Goal: Check status: Check status

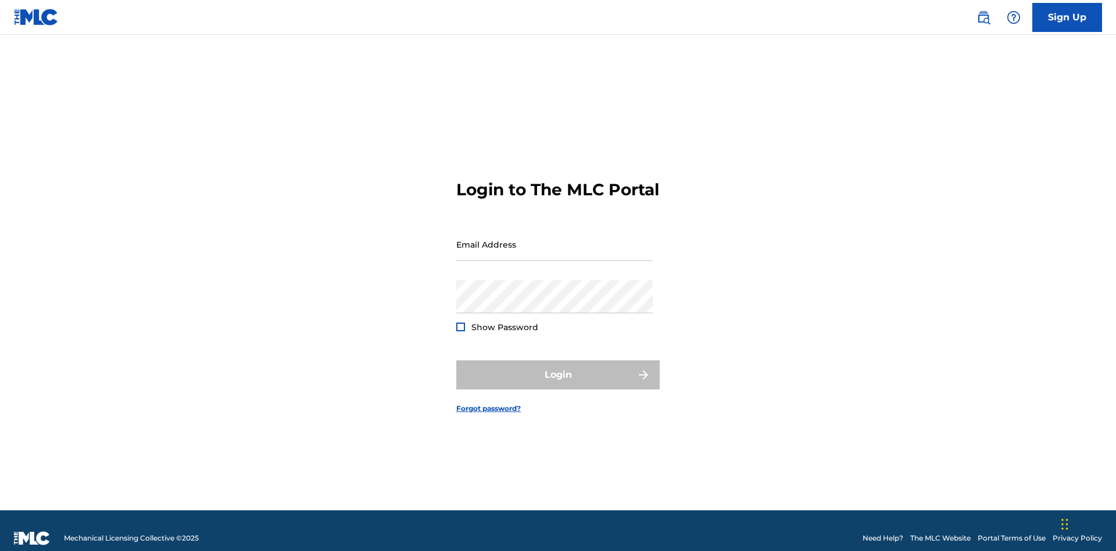
scroll to position [15, 0]
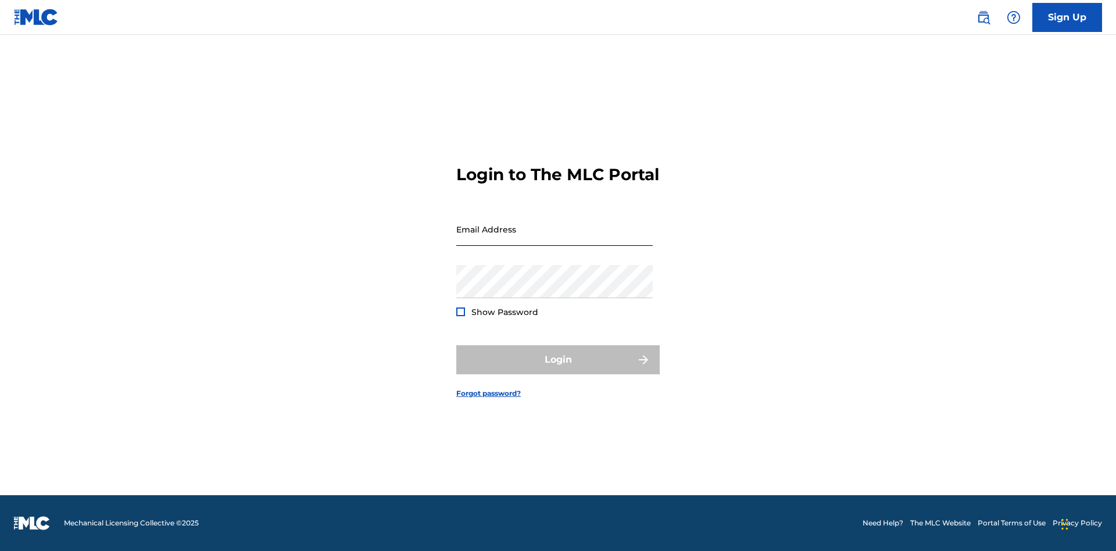
click at [555, 239] on input "Email Address" at bounding box center [554, 229] width 196 height 33
type input "[EMAIL_ADDRESS][DOMAIN_NAME]"
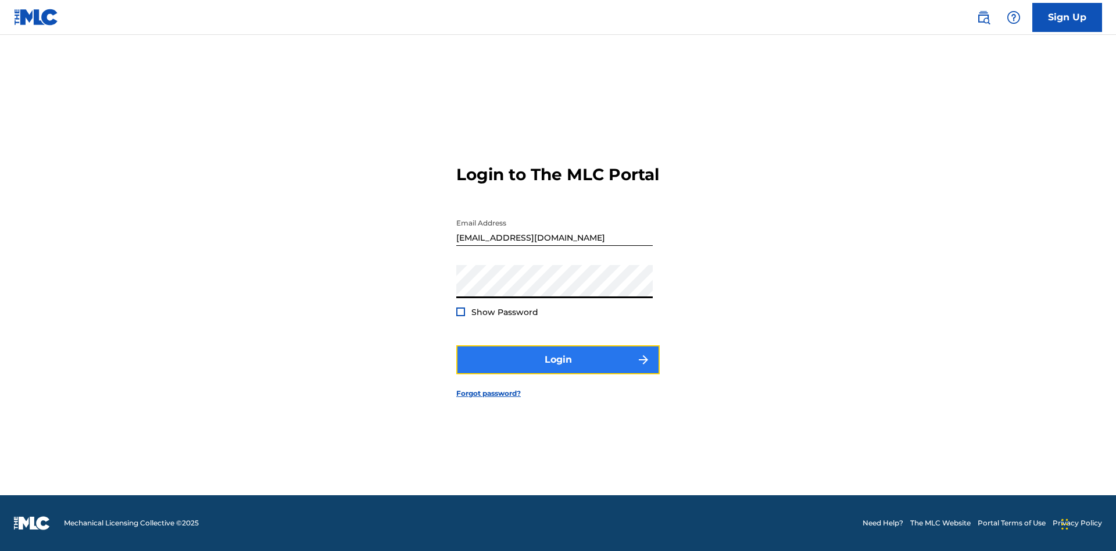
click at [558, 370] on button "Login" at bounding box center [557, 359] width 203 height 29
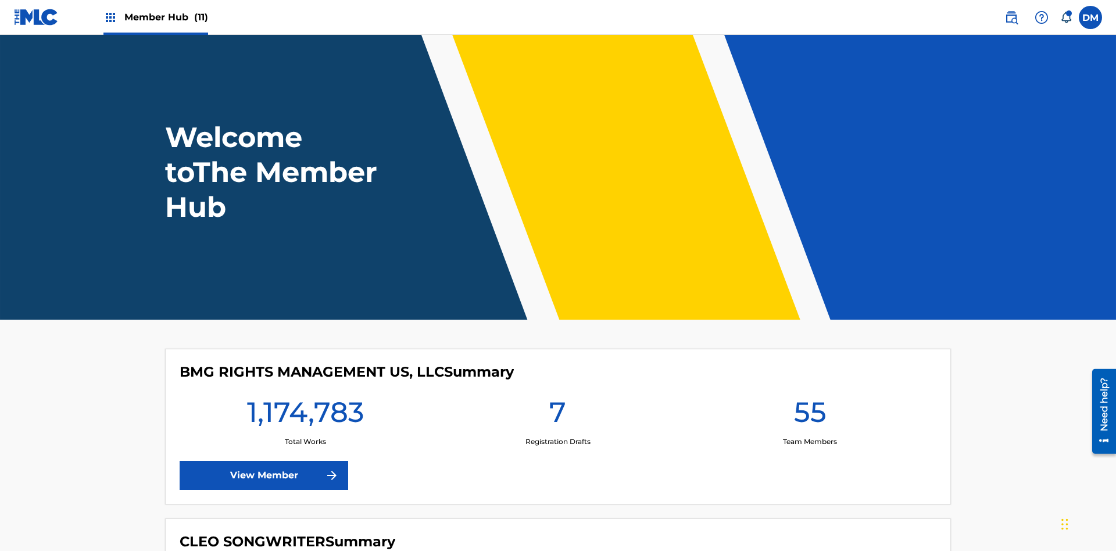
click at [166, 17] on span "Member Hub (11)" at bounding box center [166, 16] width 84 height 13
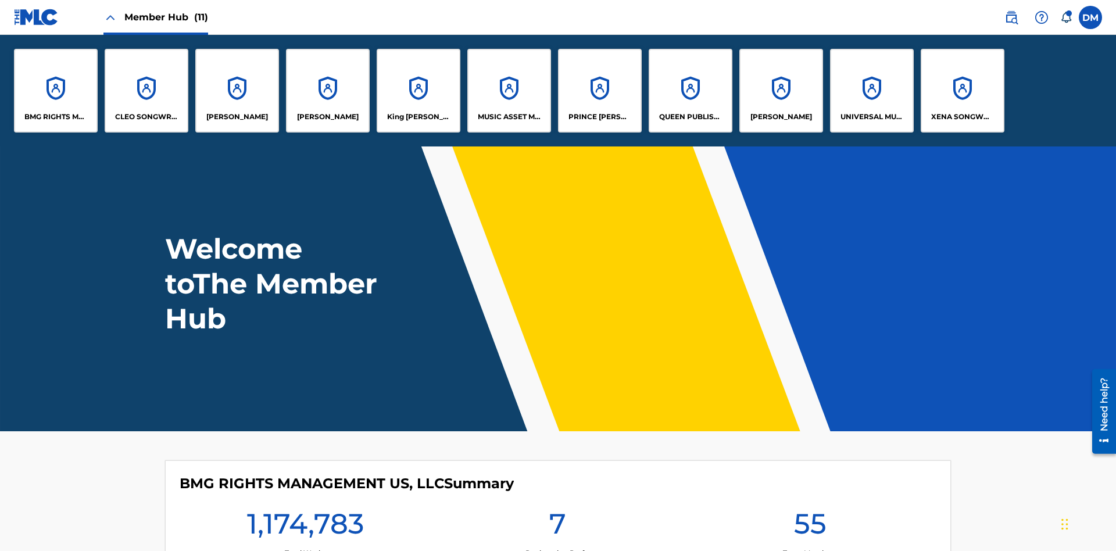
scroll to position [42, 0]
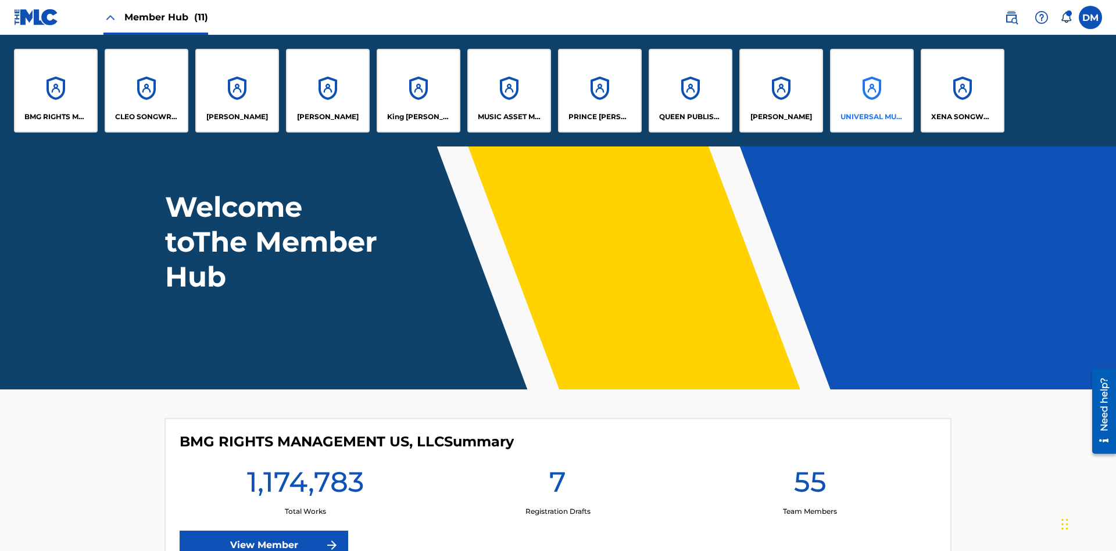
click at [871, 117] on p "UNIVERSAL MUSIC PUB GROUP" at bounding box center [872, 117] width 63 height 10
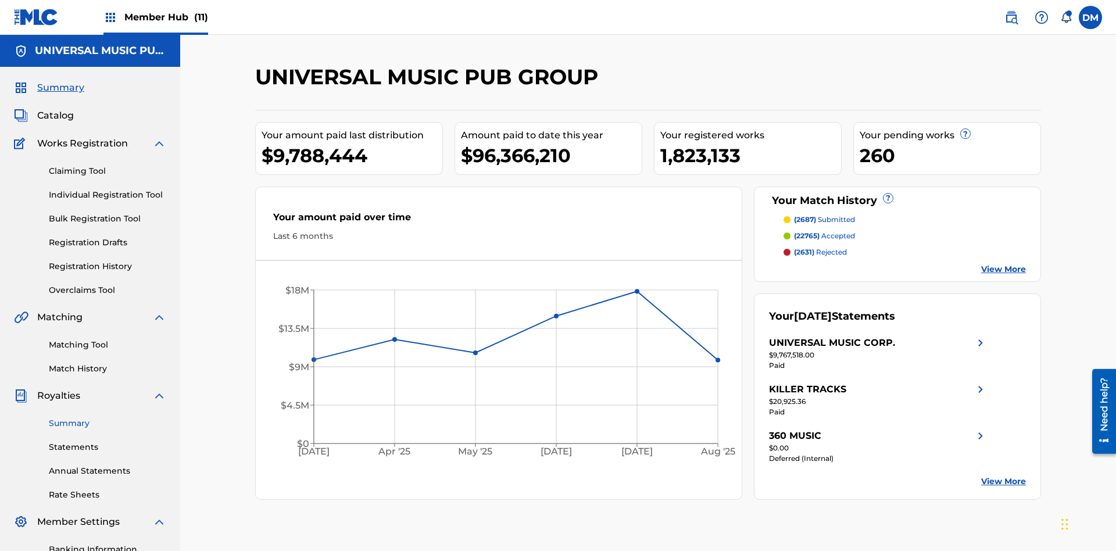
click at [108, 417] on link "Summary" at bounding box center [107, 423] width 117 height 12
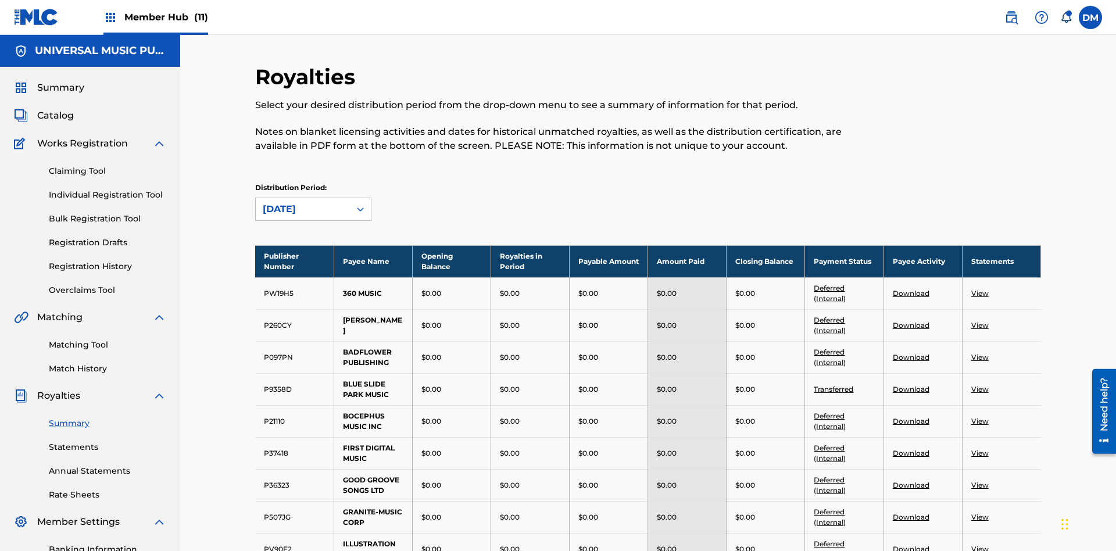
scroll to position [128, 0]
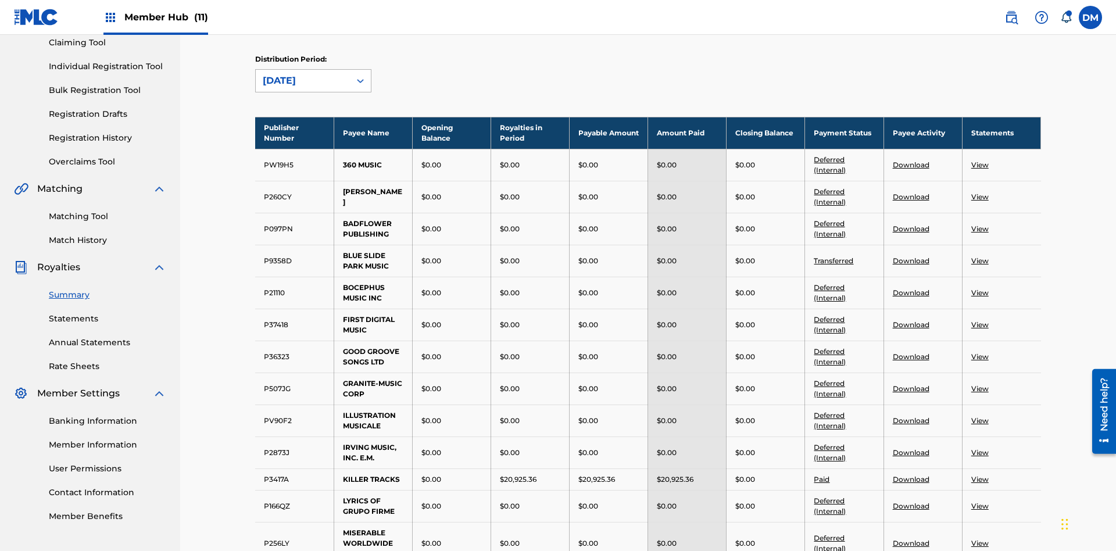
click at [303, 81] on div "[DATE]" at bounding box center [303, 81] width 80 height 14
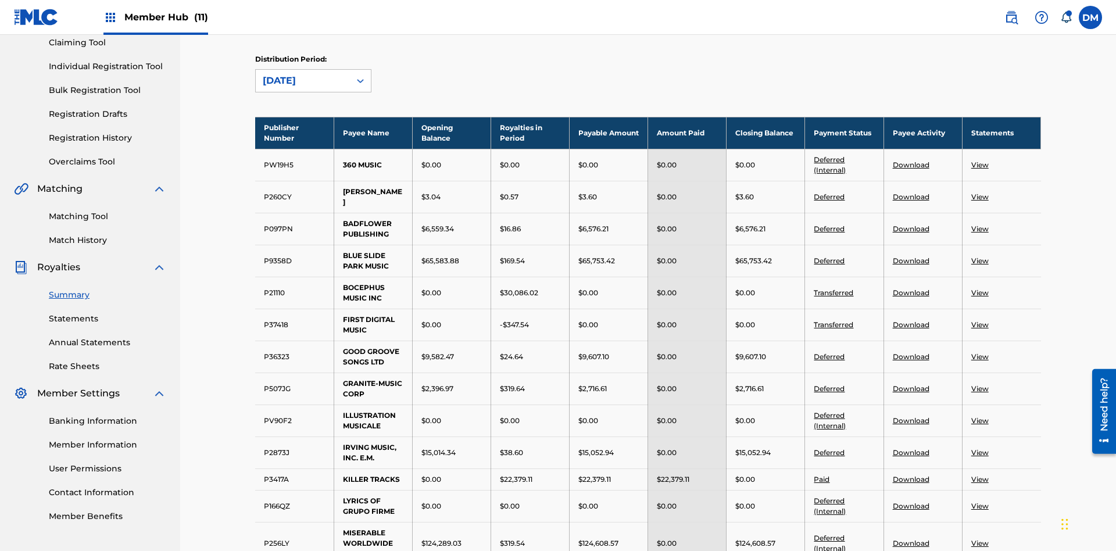
click at [303, 81] on div "[DATE]" at bounding box center [303, 81] width 80 height 14
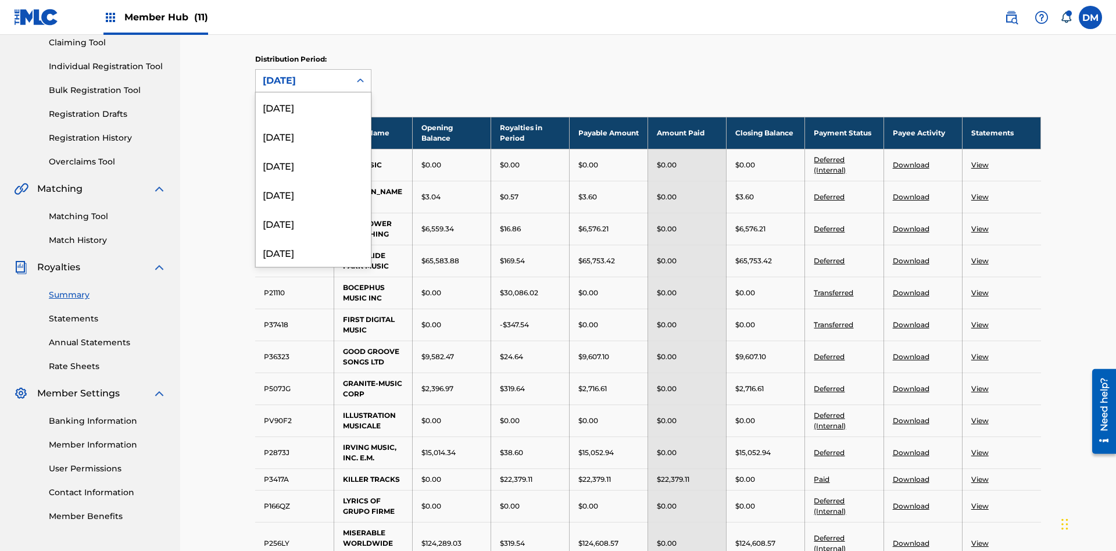
scroll to position [329, 0]
click at [313, 243] on div "[DATE]" at bounding box center [313, 242] width 115 height 29
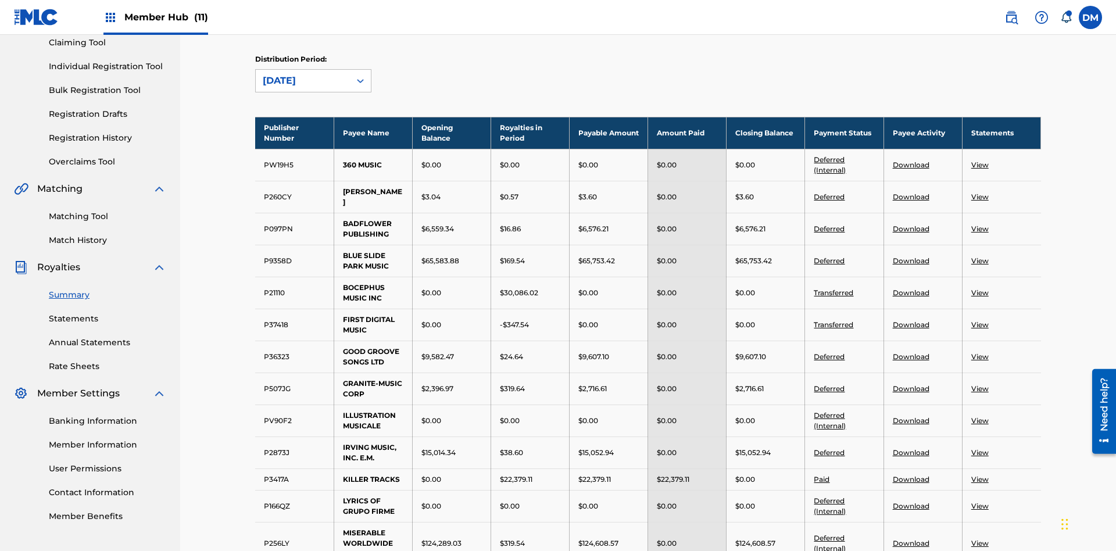
scroll to position [1213, 0]
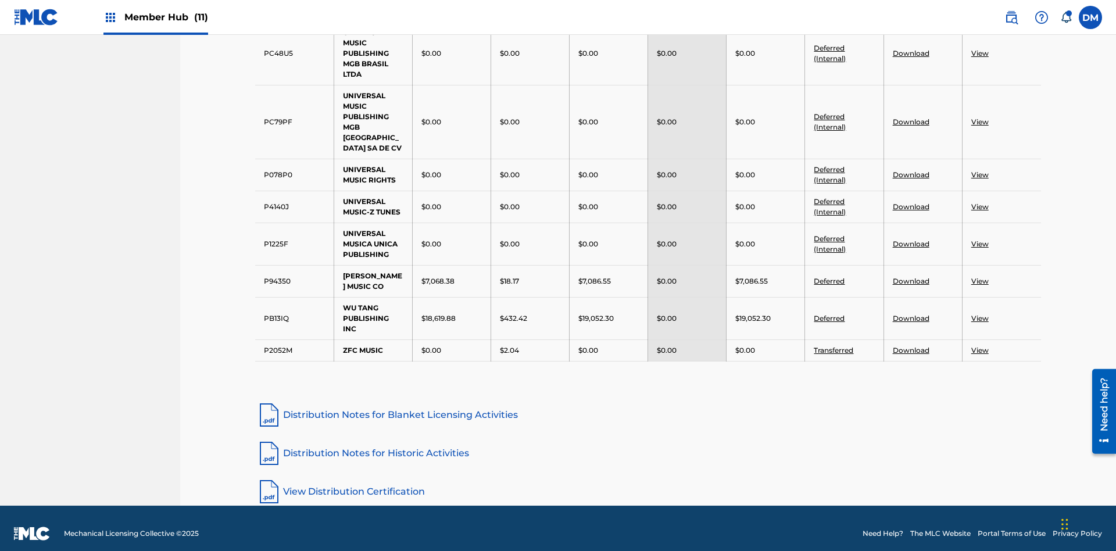
click at [648, 404] on link "Distribution Notes for Blanket Licensing Activities" at bounding box center [648, 415] width 786 height 28
click at [648, 442] on link "Distribution Notes for Historic Activities" at bounding box center [648, 453] width 786 height 28
click at [648, 481] on link "View Distribution Certification" at bounding box center [648, 492] width 786 height 28
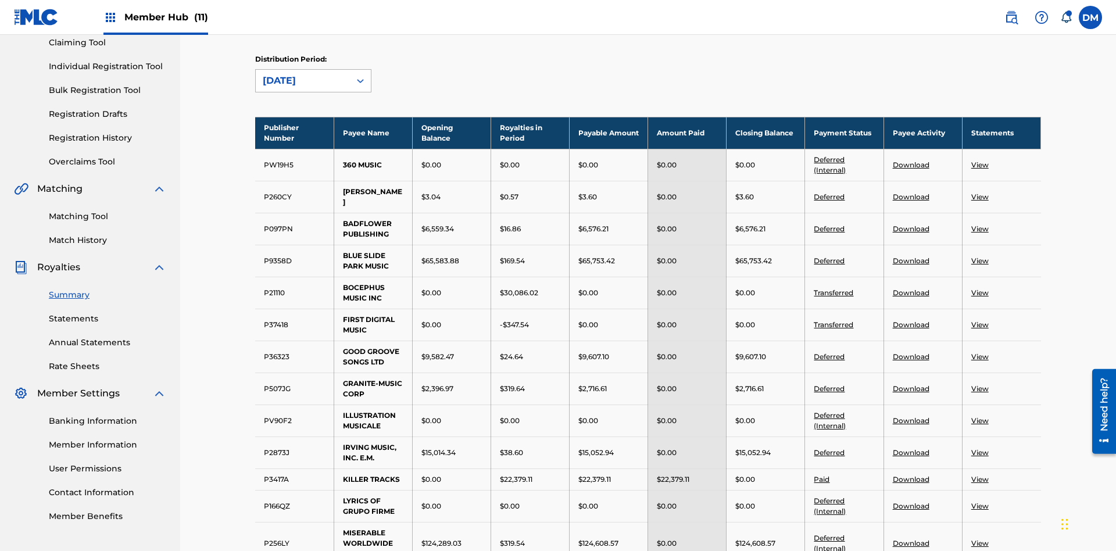
click at [303, 81] on div "[DATE]" at bounding box center [303, 81] width 80 height 14
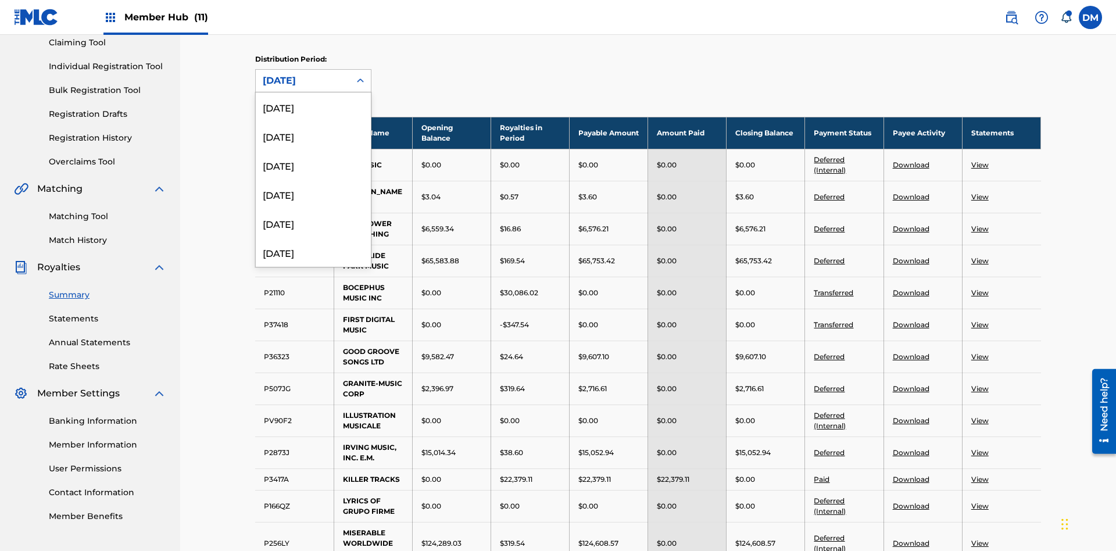
scroll to position [329, 0]
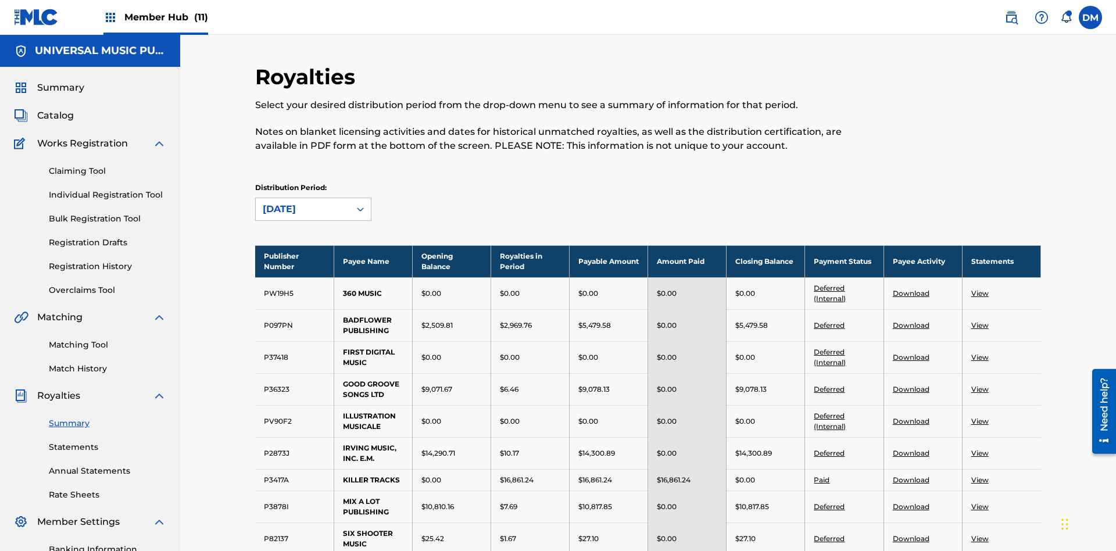
scroll to position [770, 0]
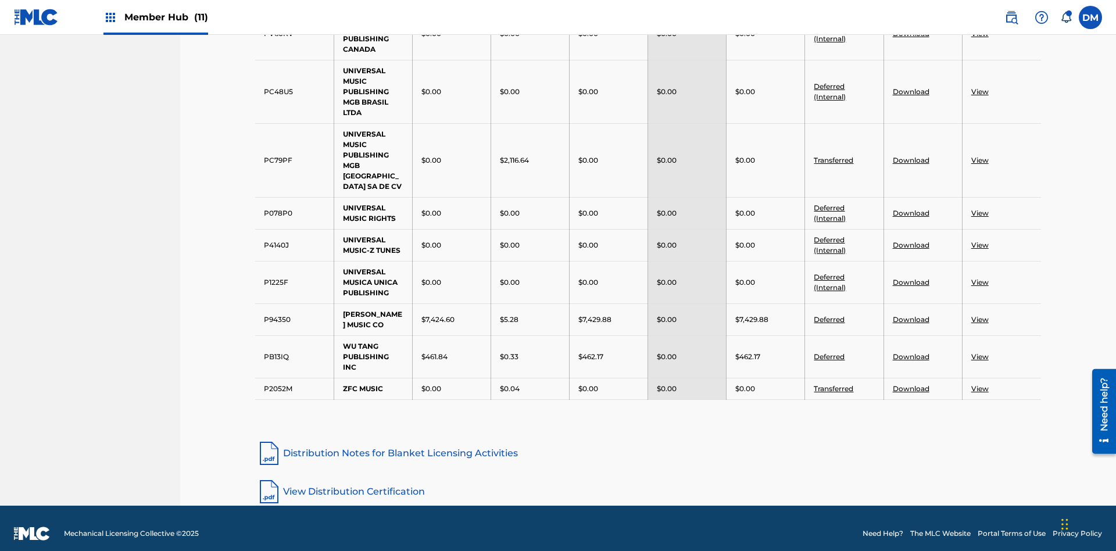
click at [648, 442] on link "Distribution Notes for Blanket Licensing Activities" at bounding box center [648, 453] width 786 height 28
click at [648, 481] on link "View Distribution Certification" at bounding box center [648, 492] width 786 height 28
